Goal: Task Accomplishment & Management: Manage account settings

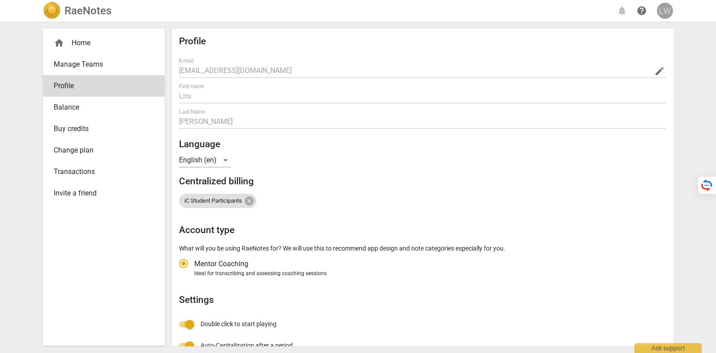
click at [665, 9] on div "LW" at bounding box center [665, 11] width 16 height 16
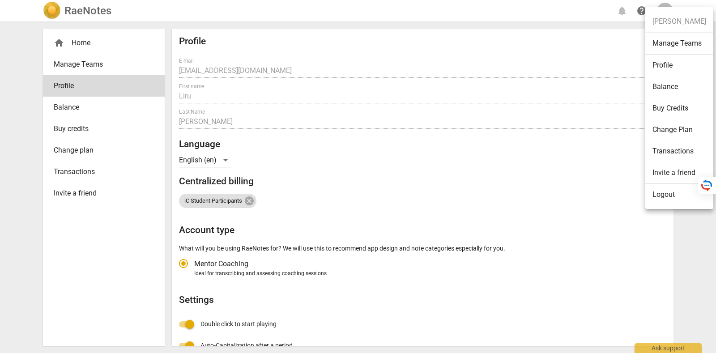
click at [673, 196] on li "Logout" at bounding box center [680, 194] width 68 height 21
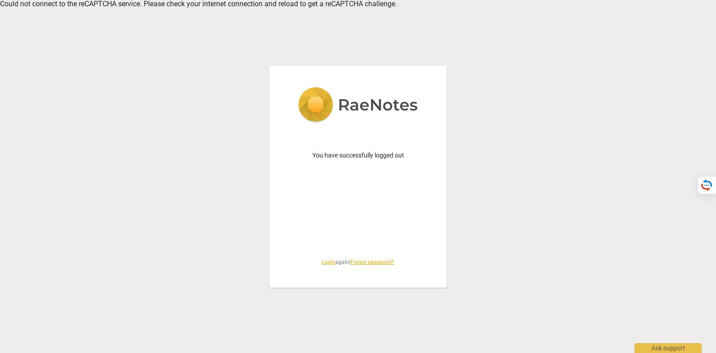
click at [322, 262] on link "Login" at bounding box center [328, 262] width 13 height 6
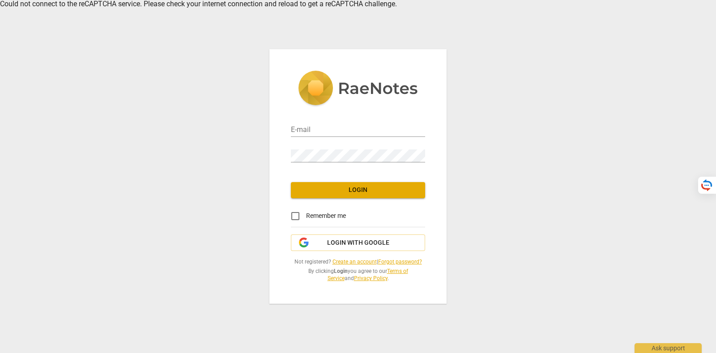
type input "[PERSON_NAME][EMAIL_ADDRESS][DOMAIN_NAME]"
click at [370, 246] on span "Login with Google" at bounding box center [358, 243] width 62 height 9
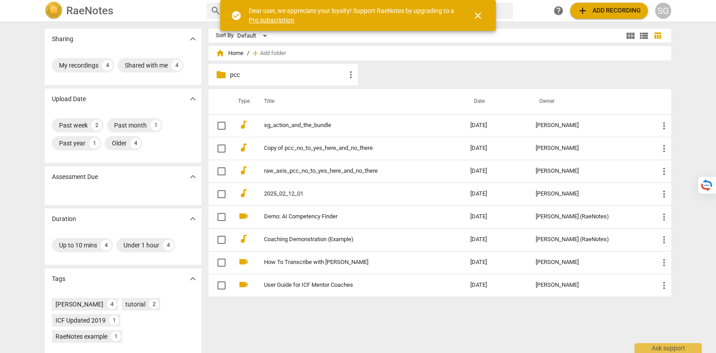
click at [481, 14] on span "close" at bounding box center [478, 15] width 11 height 11
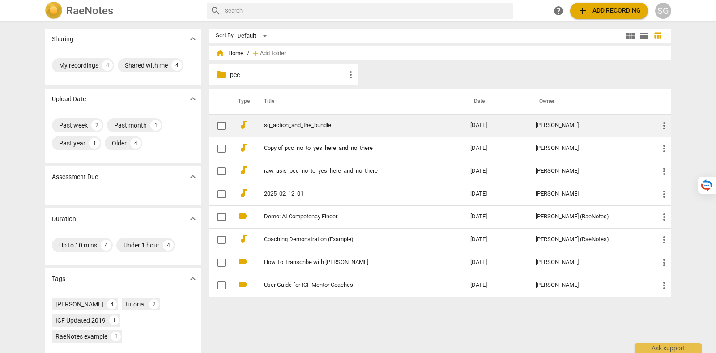
click at [313, 123] on link "sg_action_and_the_bundle" at bounding box center [351, 125] width 174 height 7
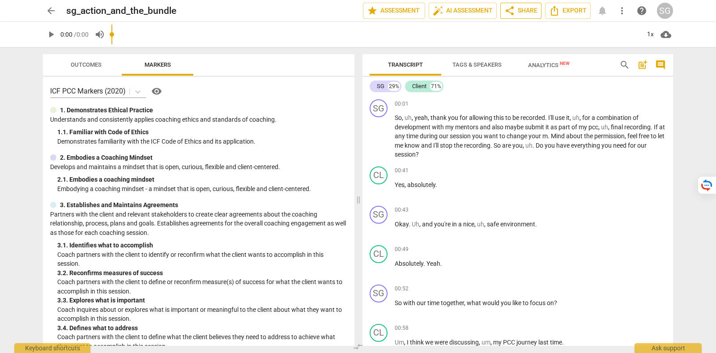
click at [530, 4] on button "share Share" at bounding box center [521, 11] width 41 height 16
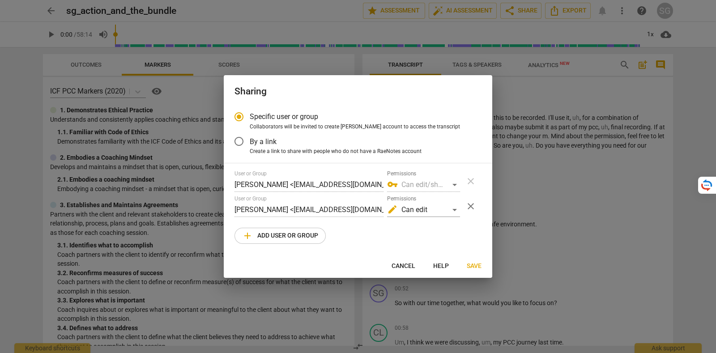
click at [389, 266] on button "Cancel" at bounding box center [404, 266] width 38 height 16
radio input "false"
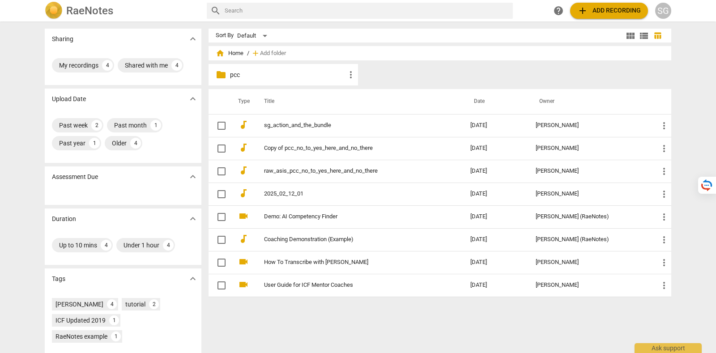
click at [660, 13] on div "SG" at bounding box center [664, 11] width 16 height 16
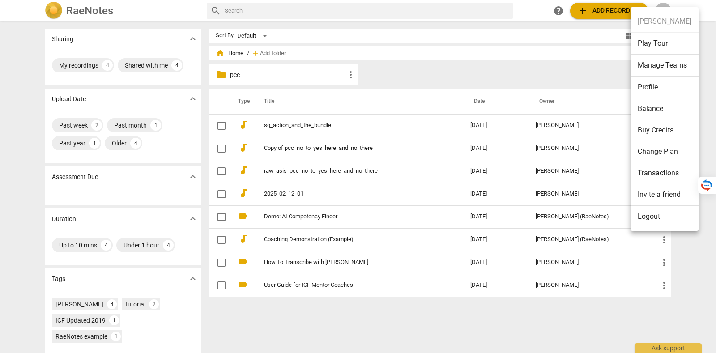
click at [668, 217] on li "Logout" at bounding box center [665, 216] width 68 height 21
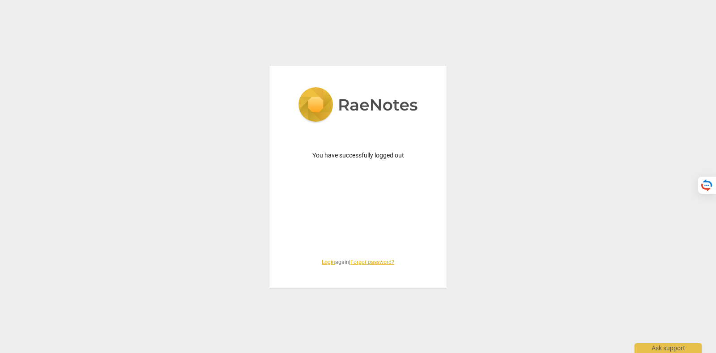
click at [321, 258] on div "You have successfully logged out Login again | Forgot password?" at bounding box center [358, 177] width 177 height 222
click at [323, 260] on link "Login" at bounding box center [328, 262] width 13 height 6
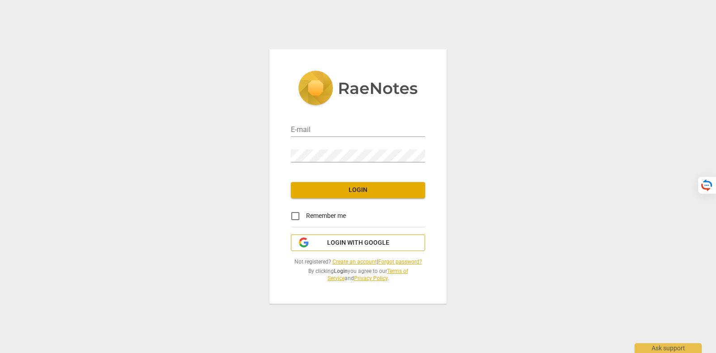
type input "tatiana@raenotes.com"
click at [334, 240] on span "Login with Google" at bounding box center [358, 243] width 62 height 9
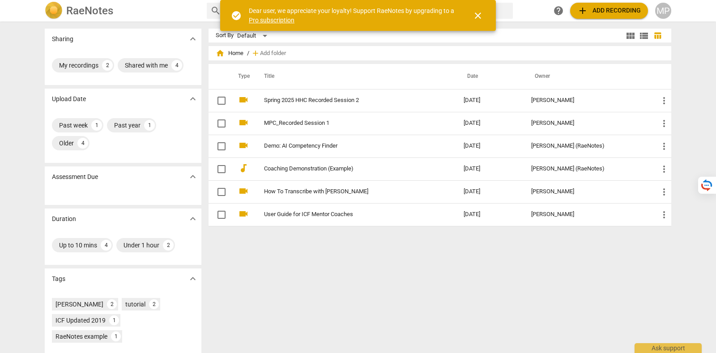
drag, startPoint x: 483, startPoint y: 13, endPoint x: 459, endPoint y: 23, distance: 26.5
click at [483, 13] on span "close" at bounding box center [478, 15] width 11 height 11
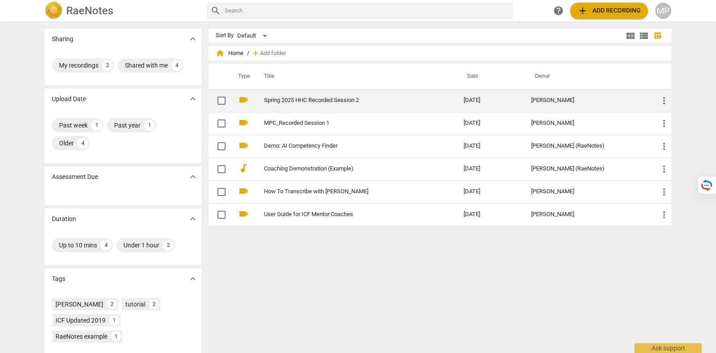
click at [326, 108] on td "Spring 2025 HHC Recorded Session 2" at bounding box center [354, 100] width 203 height 23
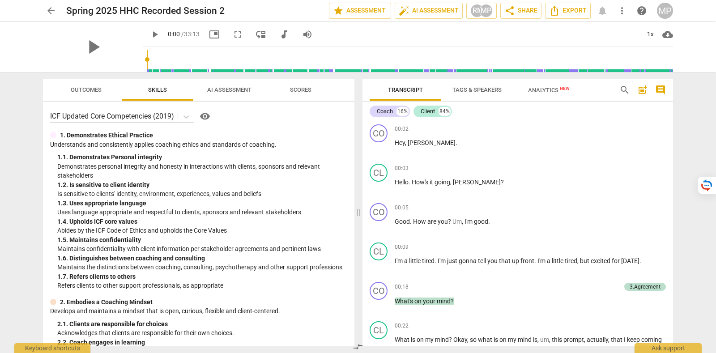
click at [93, 89] on span "Outcomes" at bounding box center [86, 89] width 31 height 7
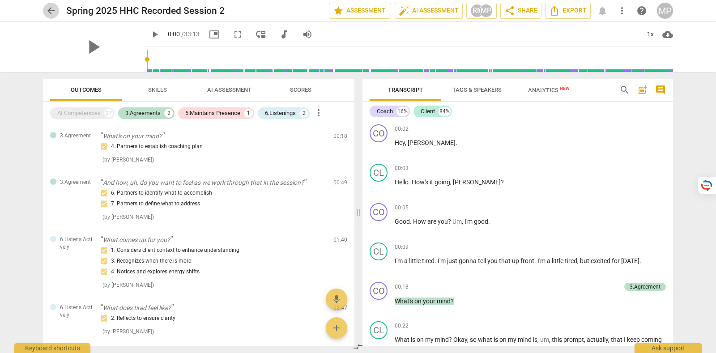
click at [51, 11] on span "arrow_back" at bounding box center [51, 10] width 11 height 11
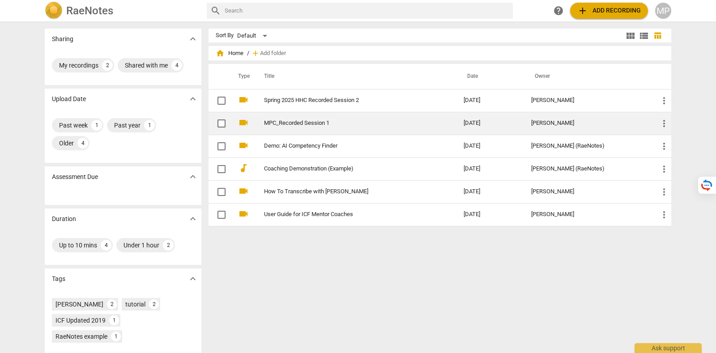
click at [372, 122] on link "MPC_Recorded Session 1" at bounding box center [347, 123] width 167 height 7
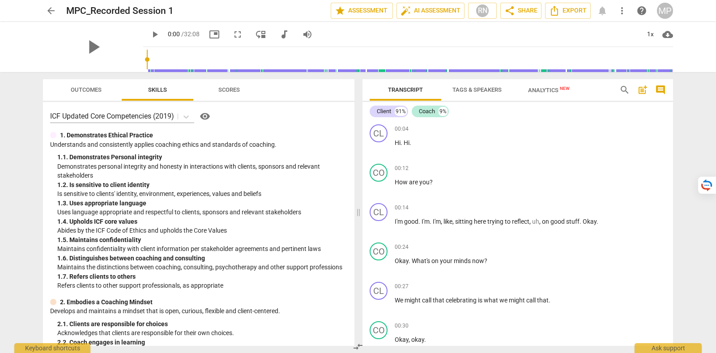
click at [97, 95] on span "Outcomes" at bounding box center [86, 90] width 52 height 12
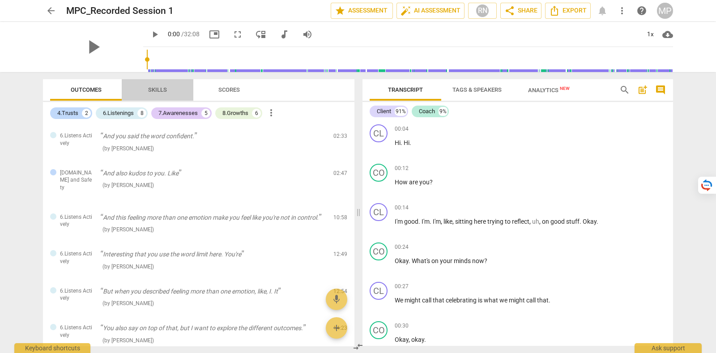
click at [177, 81] on button "Skills" at bounding box center [158, 89] width 72 height 21
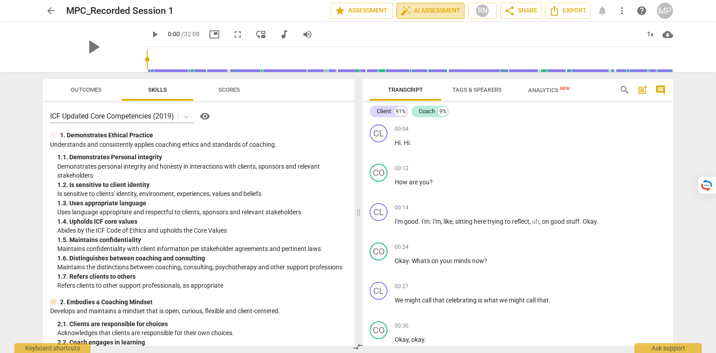
click at [424, 11] on span "auto_fix_high AI Assessment" at bounding box center [431, 10] width 60 height 11
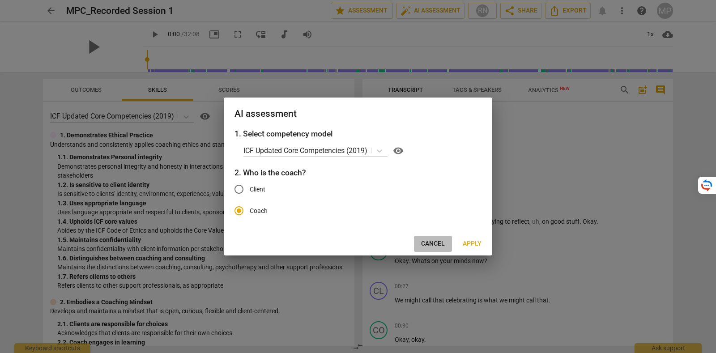
click at [435, 247] on span "Cancel" at bounding box center [433, 244] width 24 height 9
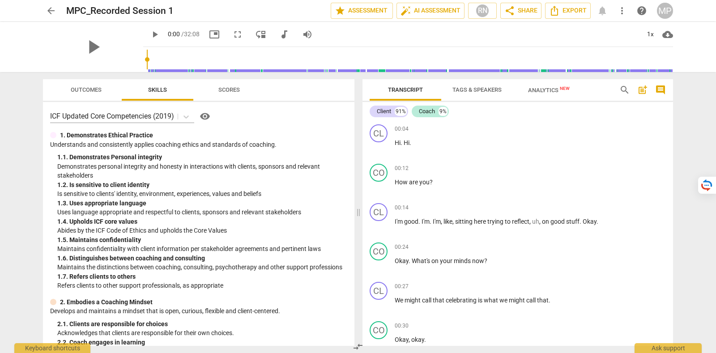
click at [670, 13] on div "MP" at bounding box center [665, 11] width 16 height 16
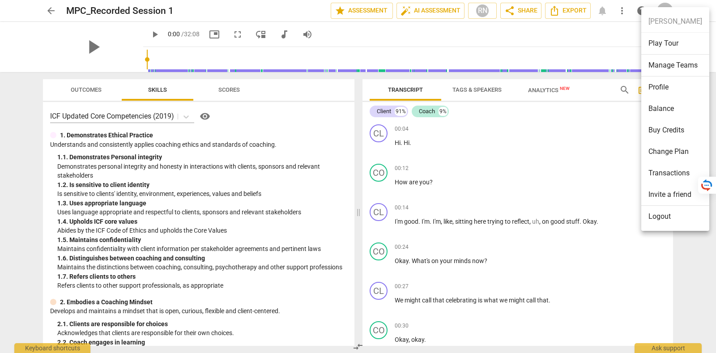
click at [672, 214] on li "Logout" at bounding box center [676, 216] width 68 height 21
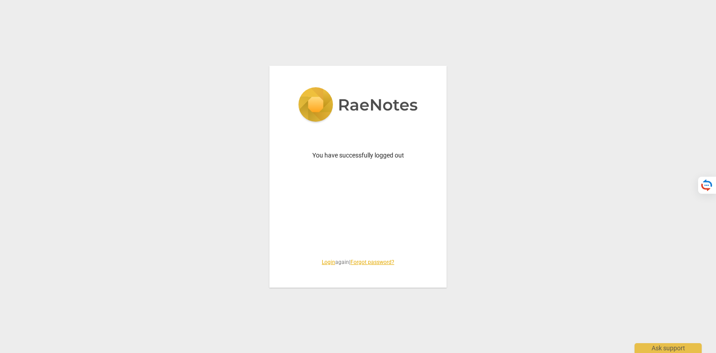
click at [332, 261] on span "Login again | Forgot password?" at bounding box center [358, 263] width 134 height 8
click at [325, 259] on link "Login" at bounding box center [328, 262] width 13 height 6
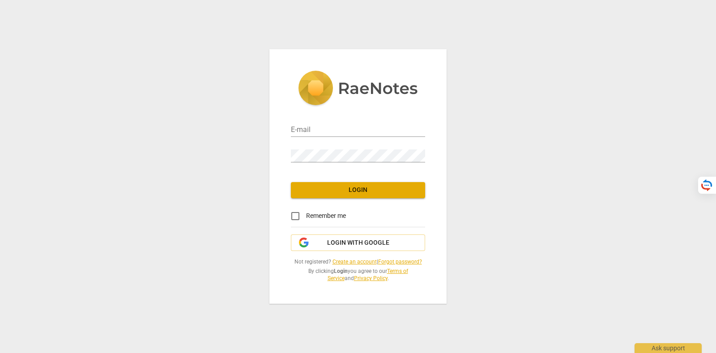
type input "tatiana@raenotes.com"
click at [347, 243] on span "Login with Google" at bounding box center [358, 243] width 62 height 9
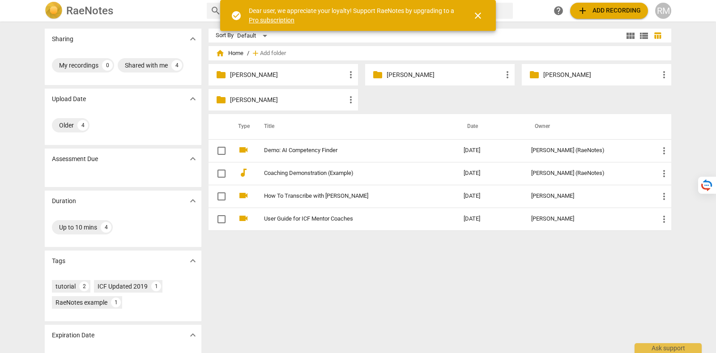
drag, startPoint x: 478, startPoint y: 12, endPoint x: 450, endPoint y: 1, distance: 29.6
click at [477, 12] on span "close" at bounding box center [478, 15] width 11 height 11
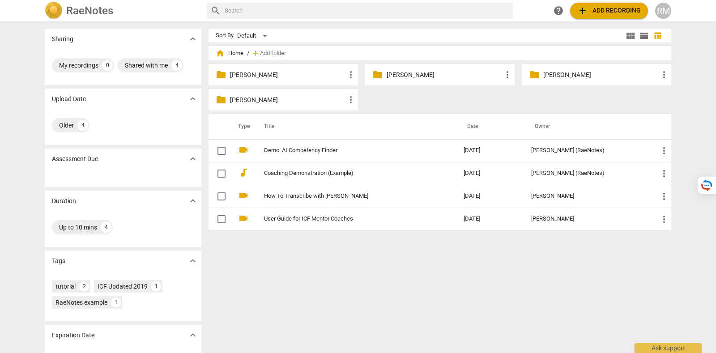
click at [664, 11] on div "RM" at bounding box center [664, 11] width 16 height 16
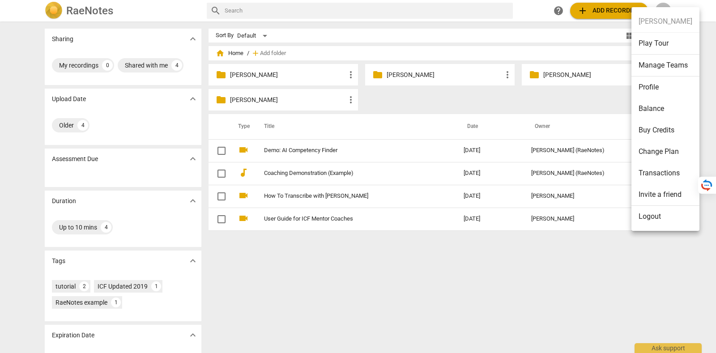
click at [673, 214] on li "Logout" at bounding box center [666, 216] width 68 height 21
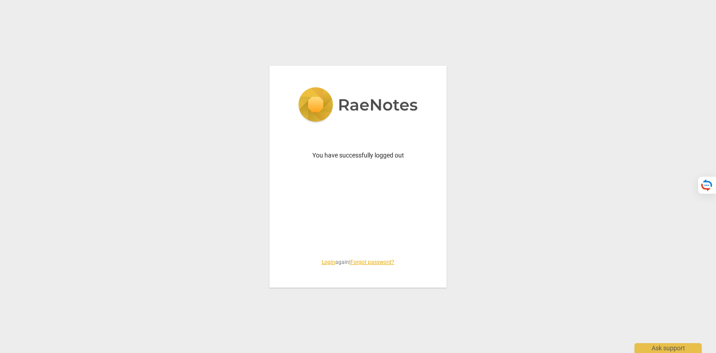
click at [323, 264] on link "Login" at bounding box center [328, 262] width 13 height 6
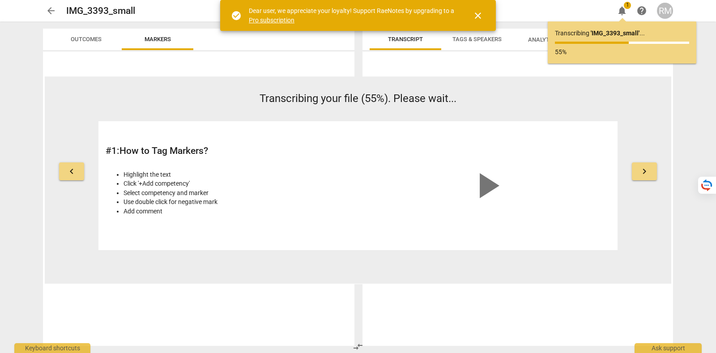
click at [475, 7] on button "close" at bounding box center [477, 15] width 21 height 21
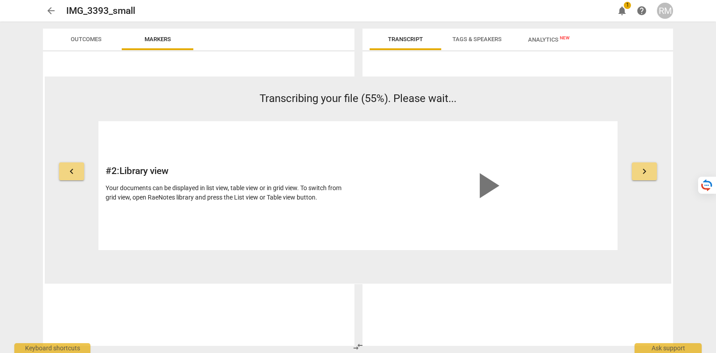
click at [667, 9] on div "RM" at bounding box center [665, 11] width 16 height 16
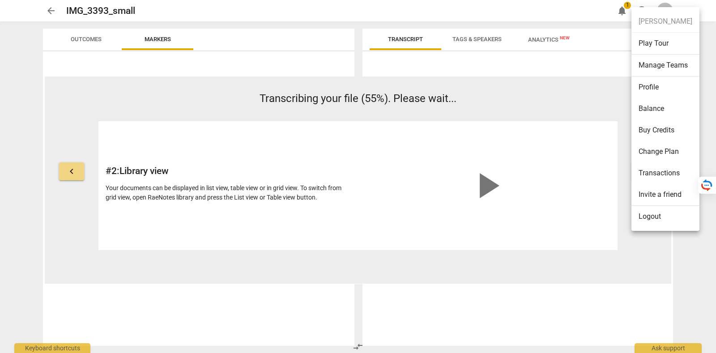
click at [667, 167] on li "Transactions" at bounding box center [666, 173] width 68 height 21
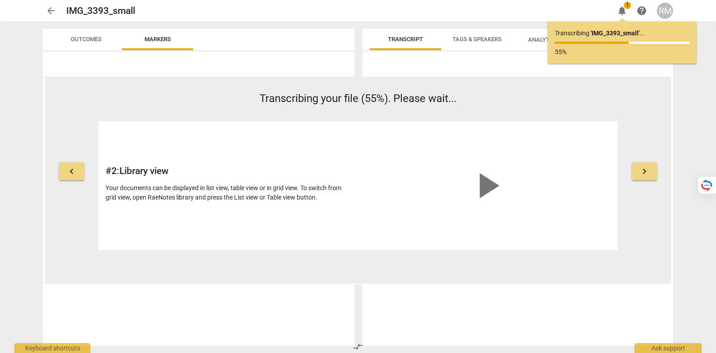
click at [664, 5] on div "RM" at bounding box center [665, 11] width 16 height 16
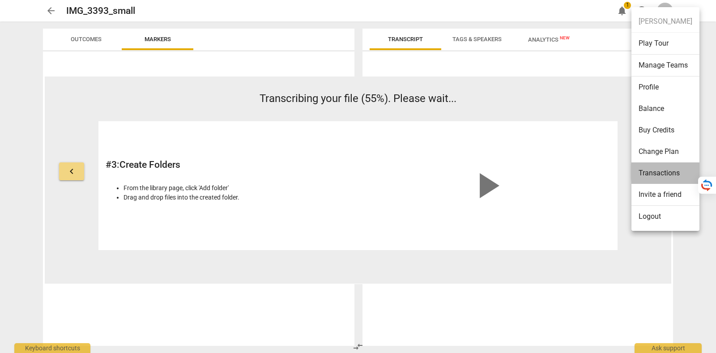
click at [664, 171] on li "Transactions" at bounding box center [666, 173] width 68 height 21
